Goal: Task Accomplishment & Management: Manage account settings

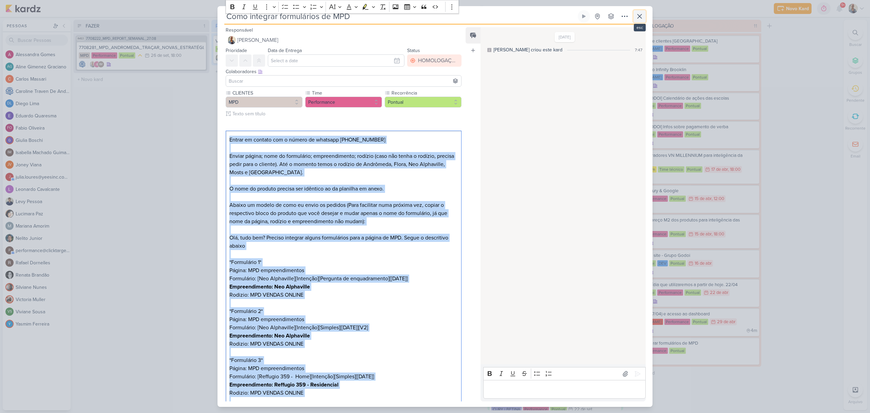
click at [642, 19] on icon at bounding box center [640, 16] width 8 height 8
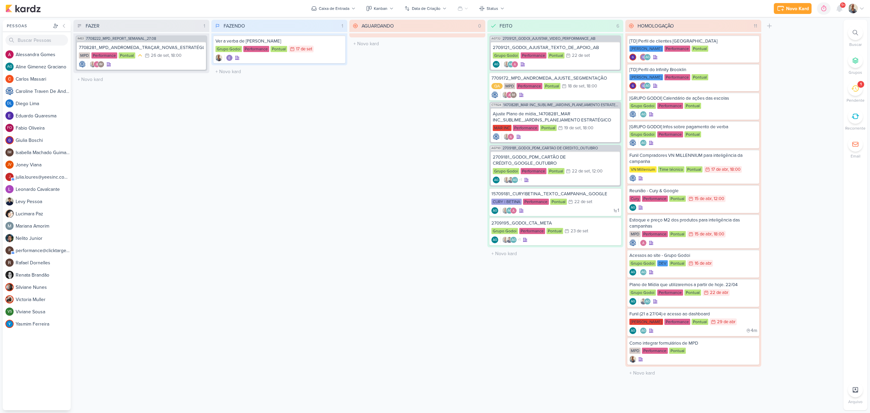
click at [859, 88] on div "1" at bounding box center [855, 88] width 15 height 15
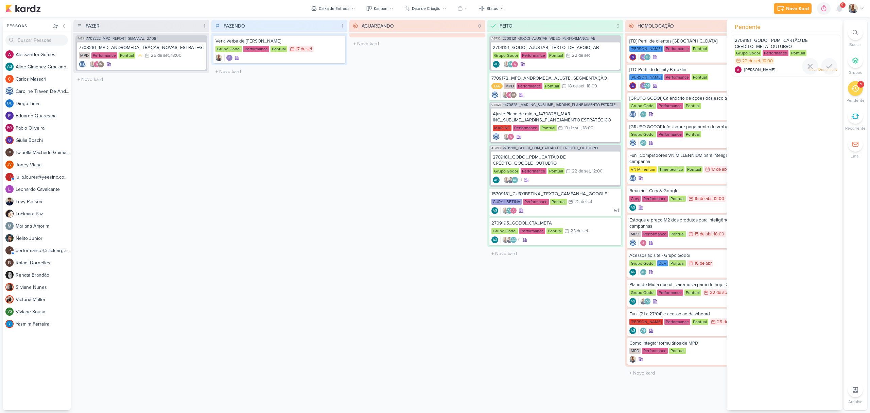
click at [782, 38] on span "2709181_GODOI_PDM_CARTÃO DE CRÉDITO_META_OUTUBRO" at bounding box center [771, 44] width 73 height 12
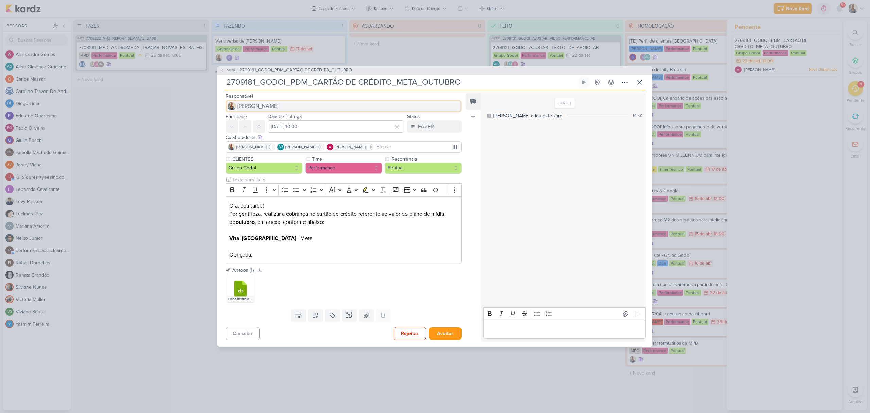
click at [274, 105] on button "[PERSON_NAME]" at bounding box center [344, 106] width 236 height 12
type input "neli"
click at [297, 120] on button "Nelito Junior" at bounding box center [343, 119] width 235 height 12
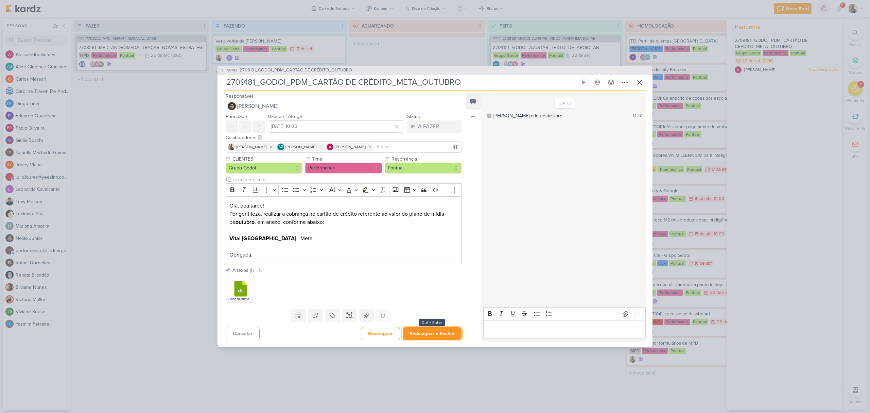
click at [424, 333] on button "Redesignar e Fechar" at bounding box center [432, 333] width 59 height 13
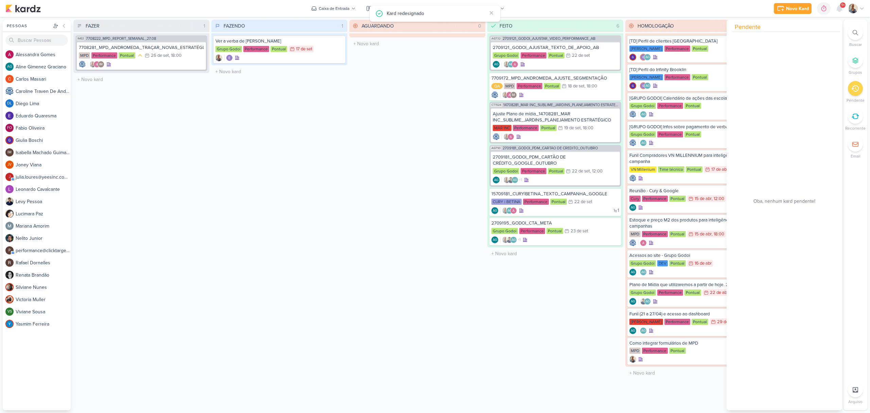
click at [331, 211] on div "FAZENDO 1 Mover Para Esquerda Mover Para Direita Deletar Ver a verba de Godoi G…" at bounding box center [279, 215] width 136 height 390
